Goal: Task Accomplishment & Management: Complete application form

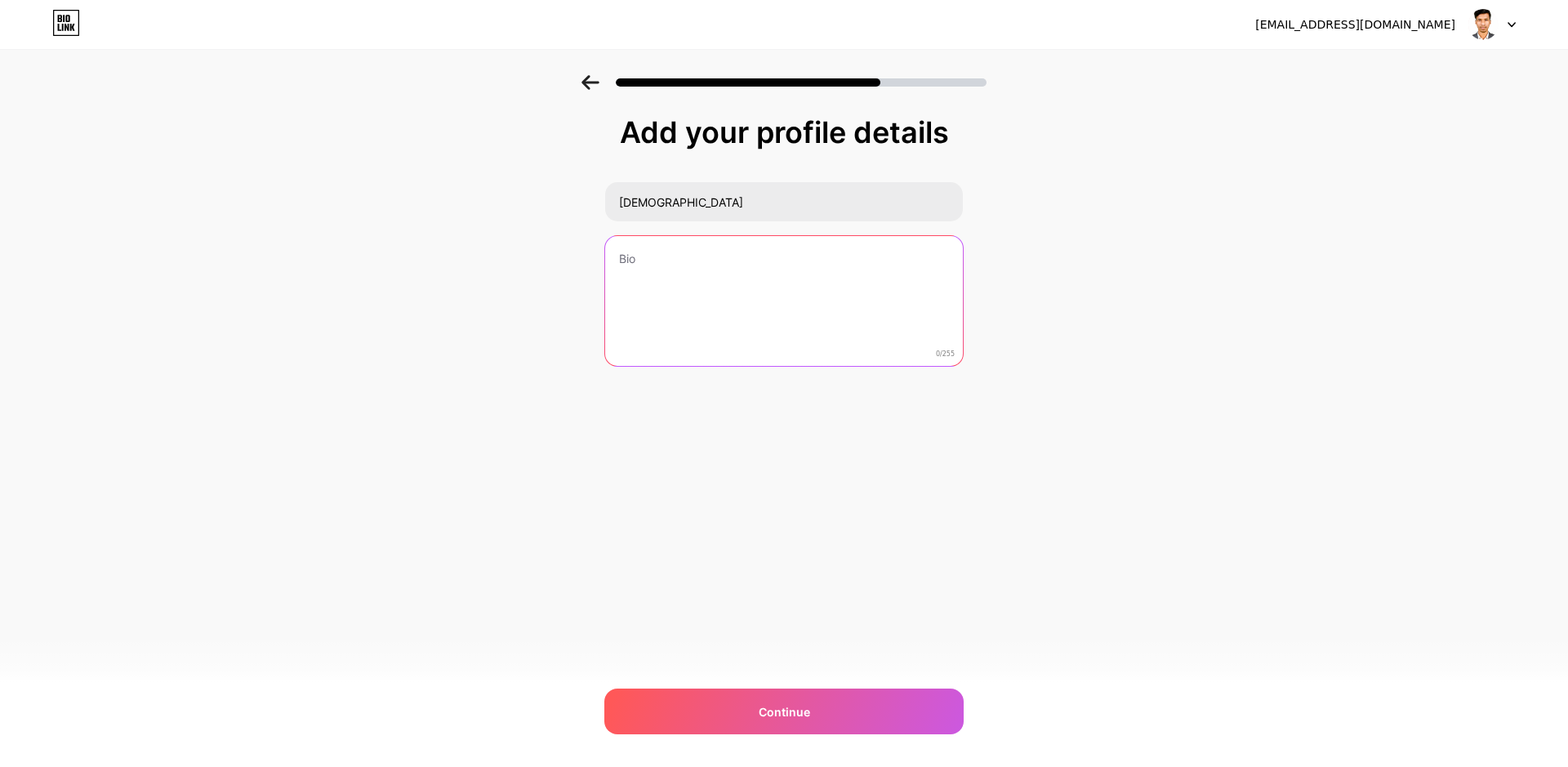
click at [740, 256] on textarea at bounding box center [784, 301] width 358 height 131
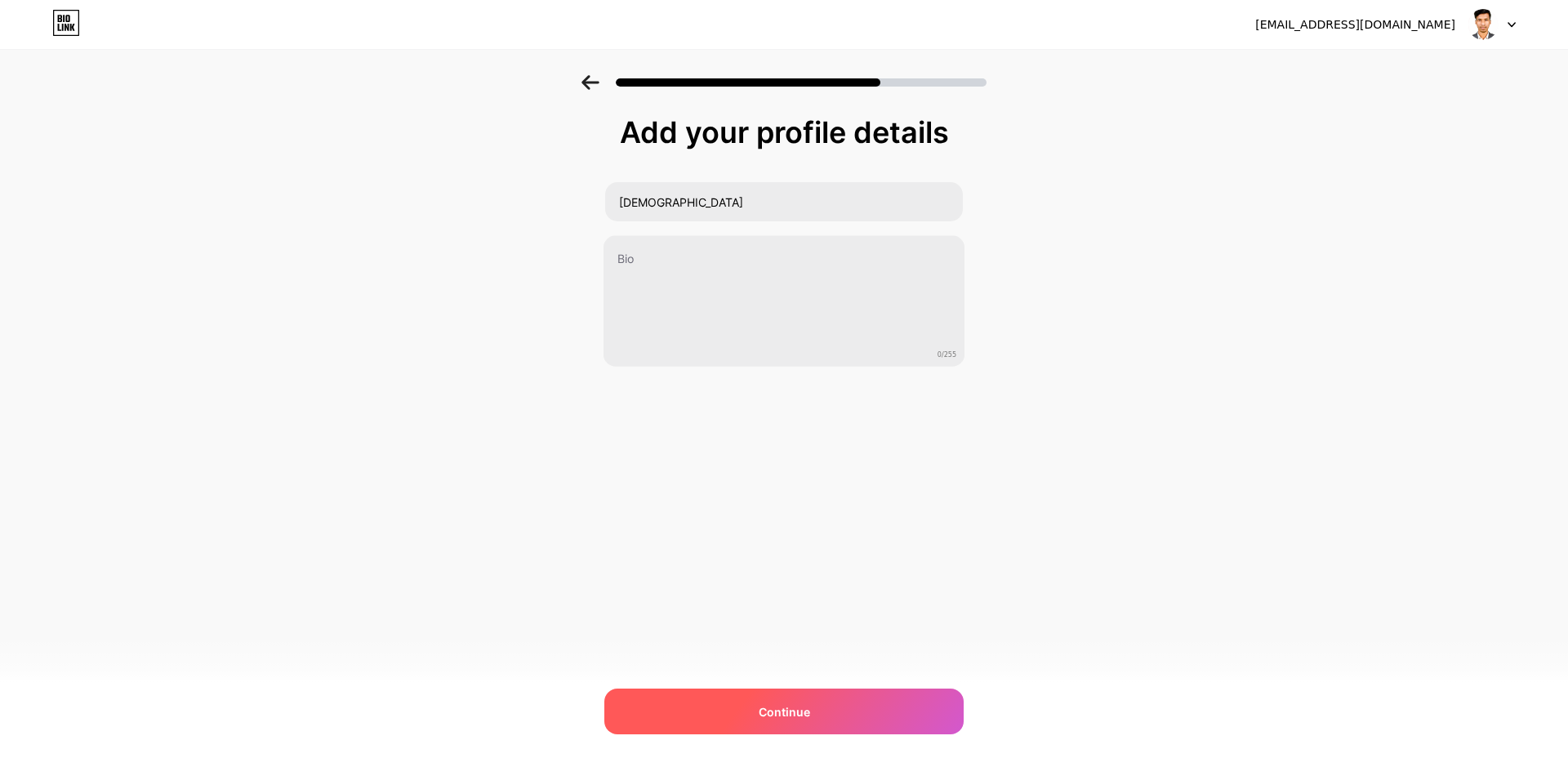
click at [802, 719] on span "Continue" at bounding box center [784, 712] width 52 height 18
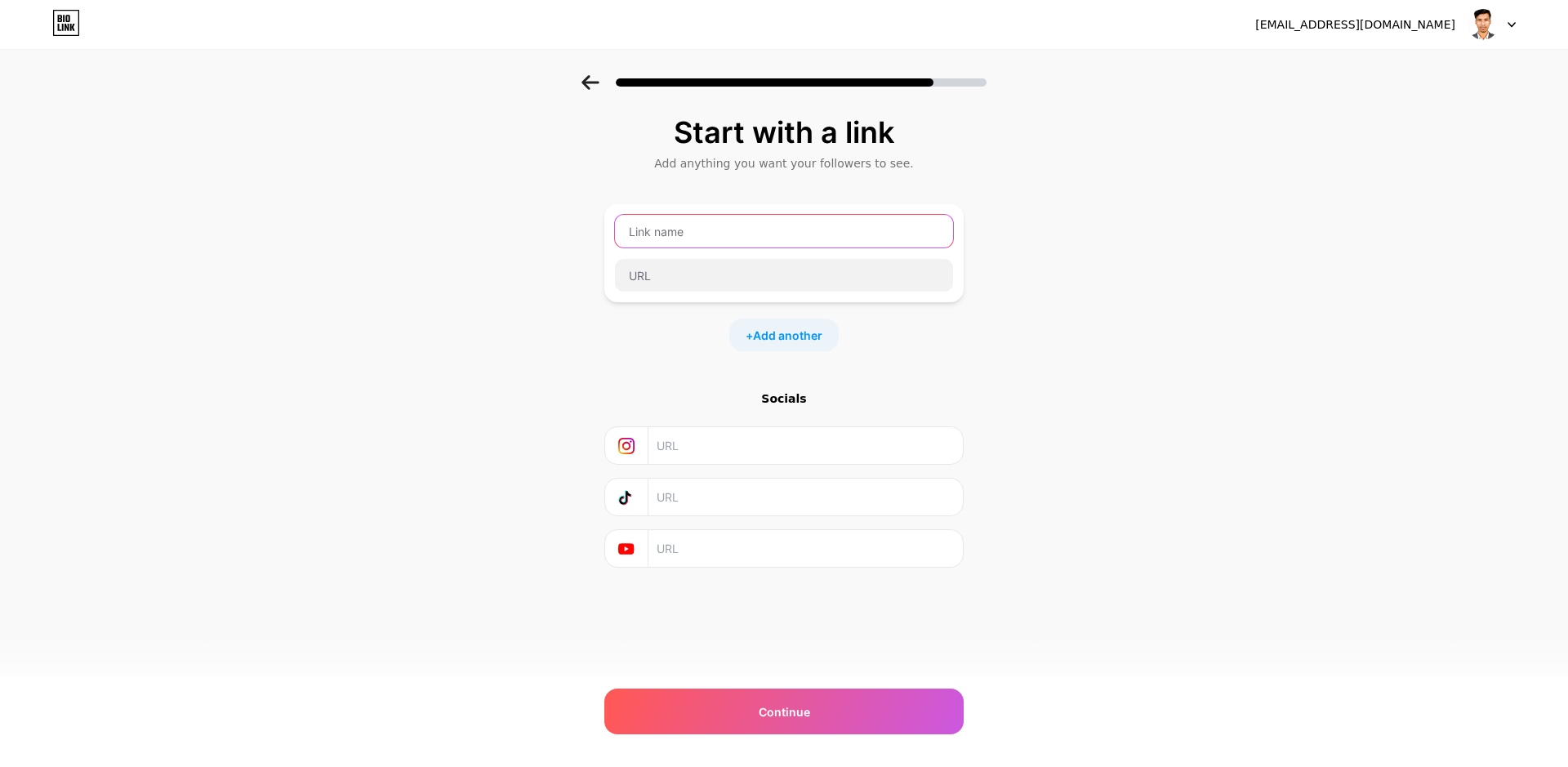
click at [684, 236] on input "text" at bounding box center [784, 231] width 338 height 32
click at [722, 446] on input "text" at bounding box center [805, 445] width 297 height 37
click at [665, 493] on input "text" at bounding box center [805, 497] width 297 height 37
click at [726, 440] on input "text" at bounding box center [805, 445] width 297 height 37
click at [722, 490] on input "text" at bounding box center [805, 497] width 297 height 37
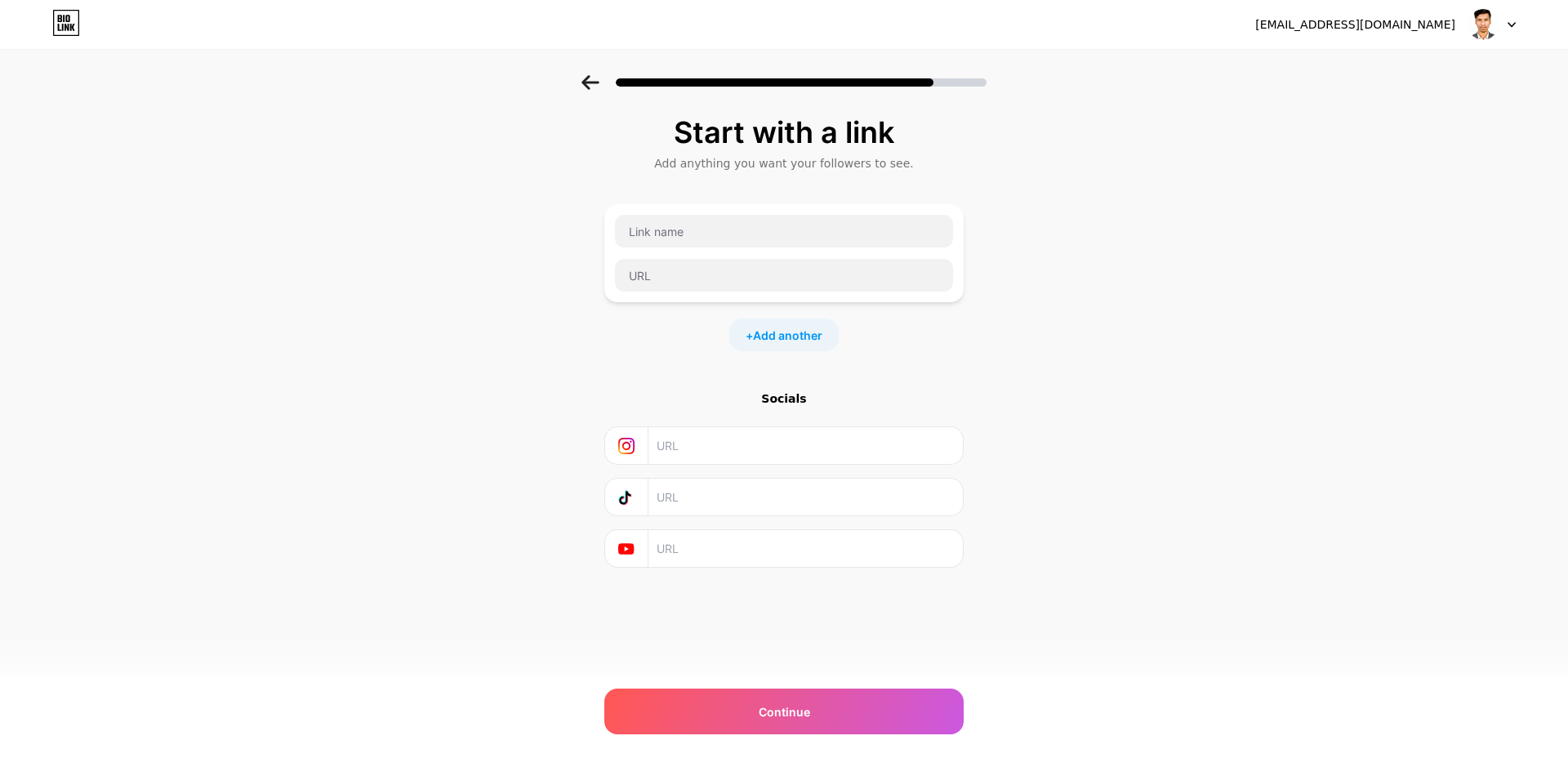
click at [678, 441] on input "text" at bounding box center [805, 445] width 297 height 37
click at [131, 489] on div "Start with a link Add anything you want your followers to see. + Add another So…" at bounding box center [784, 361] width 1568 height 574
